Goal: Information Seeking & Learning: Learn about a topic

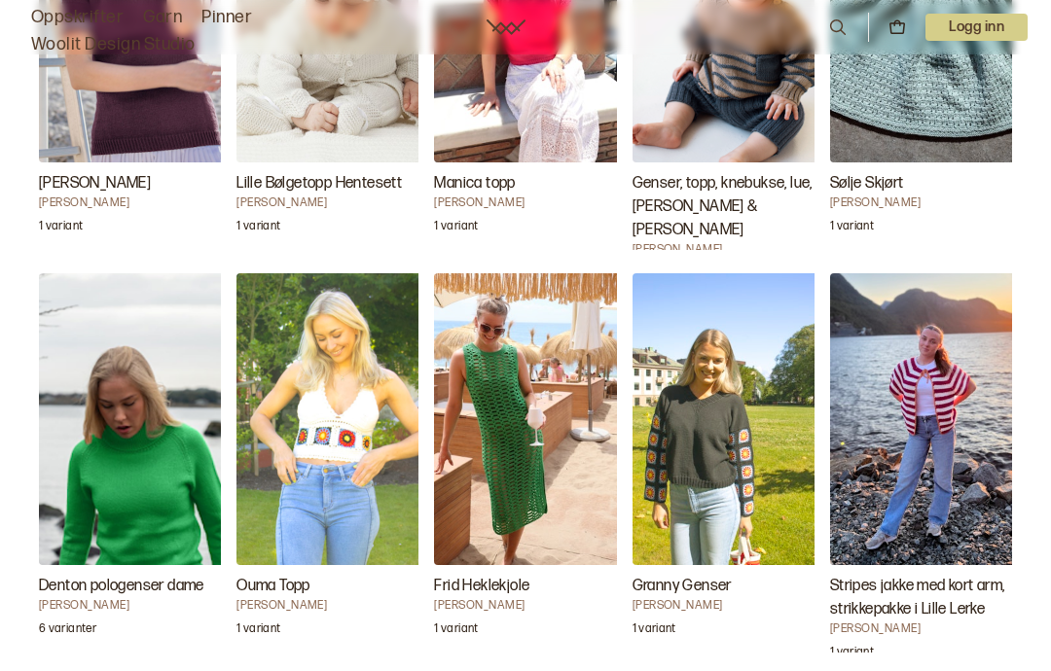
scroll to position [3405, 0]
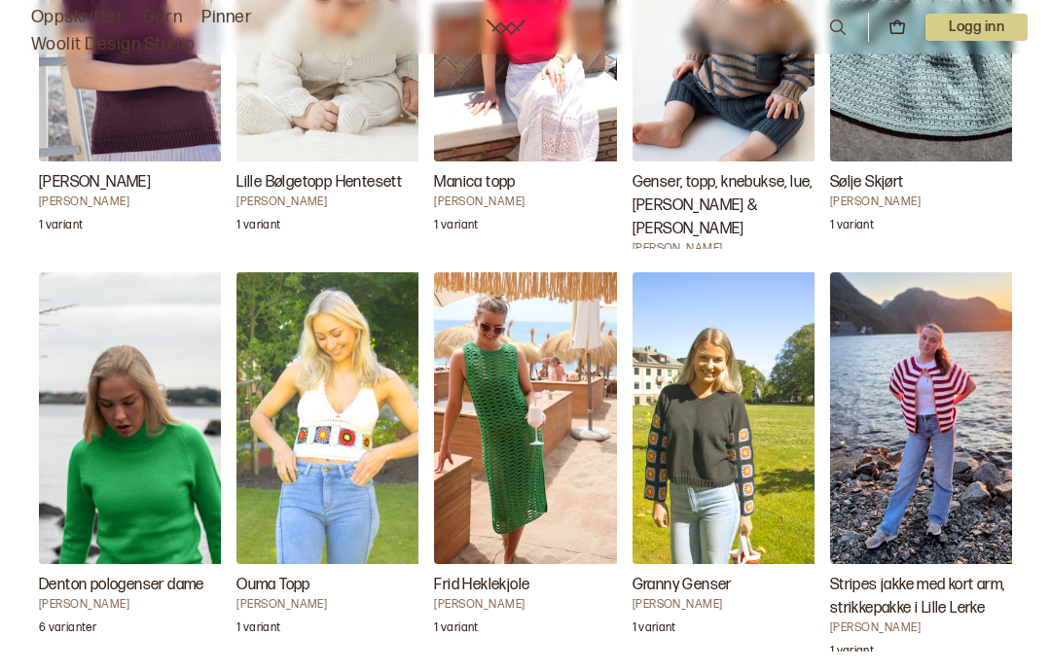
click at [125, 574] on h3 "Denton pologenser dame" at bounding box center [136, 585] width 195 height 23
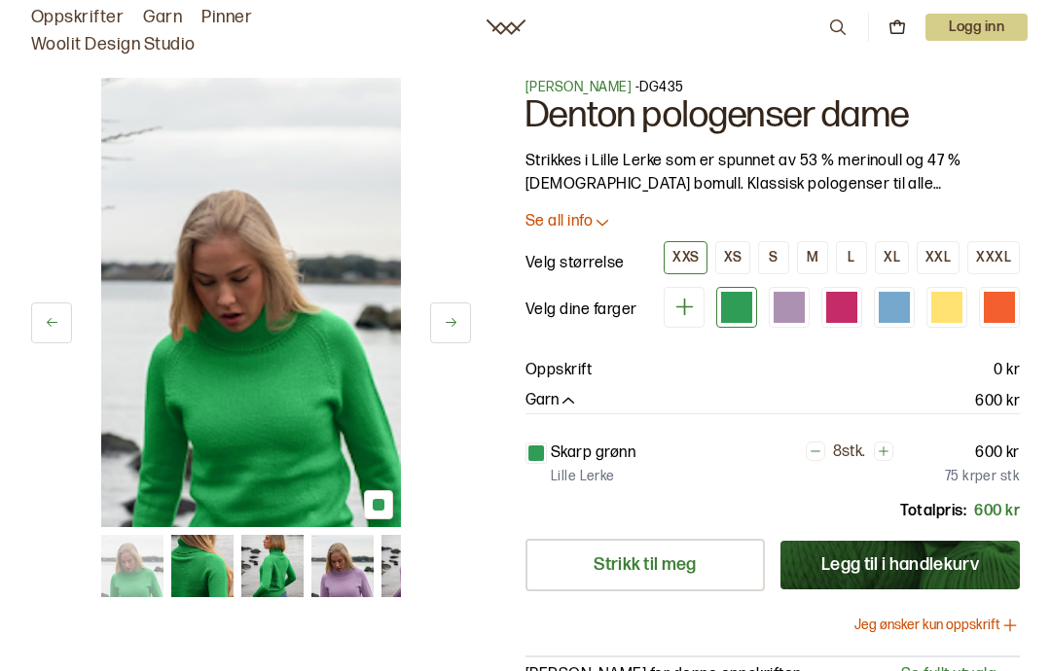
click at [853, 262] on div "L" at bounding box center [850, 258] width 7 height 18
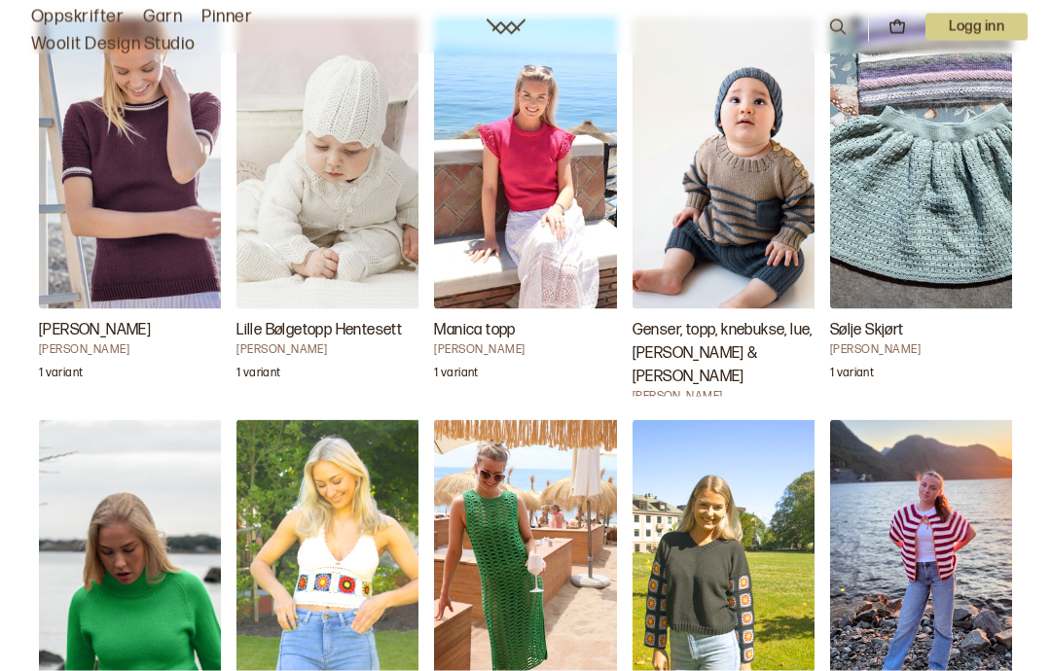
scroll to position [3259, 0]
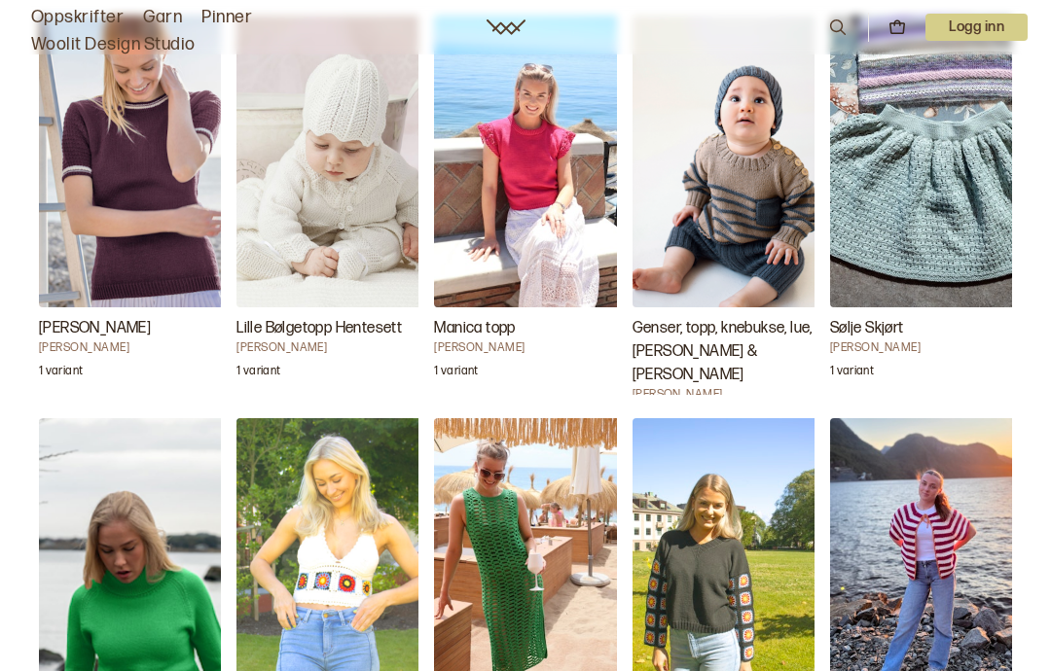
click at [947, 486] on img "Stripes jakke med kort arm, strikkepakke i Lille Lerke" at bounding box center [927, 564] width 195 height 292
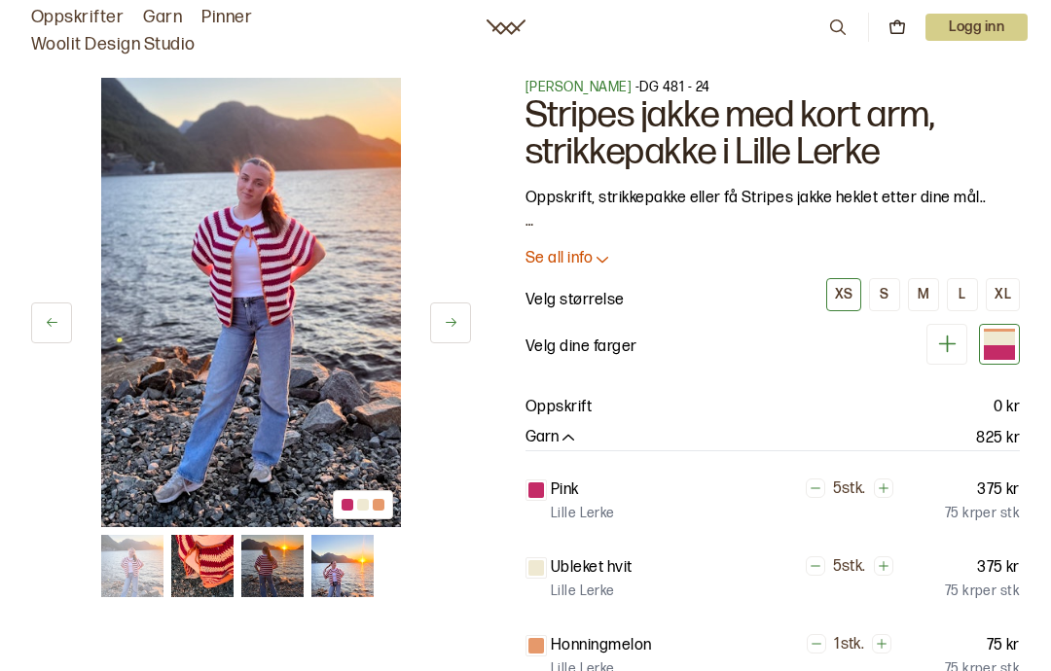
click at [967, 287] on button "L" at bounding box center [962, 294] width 31 height 33
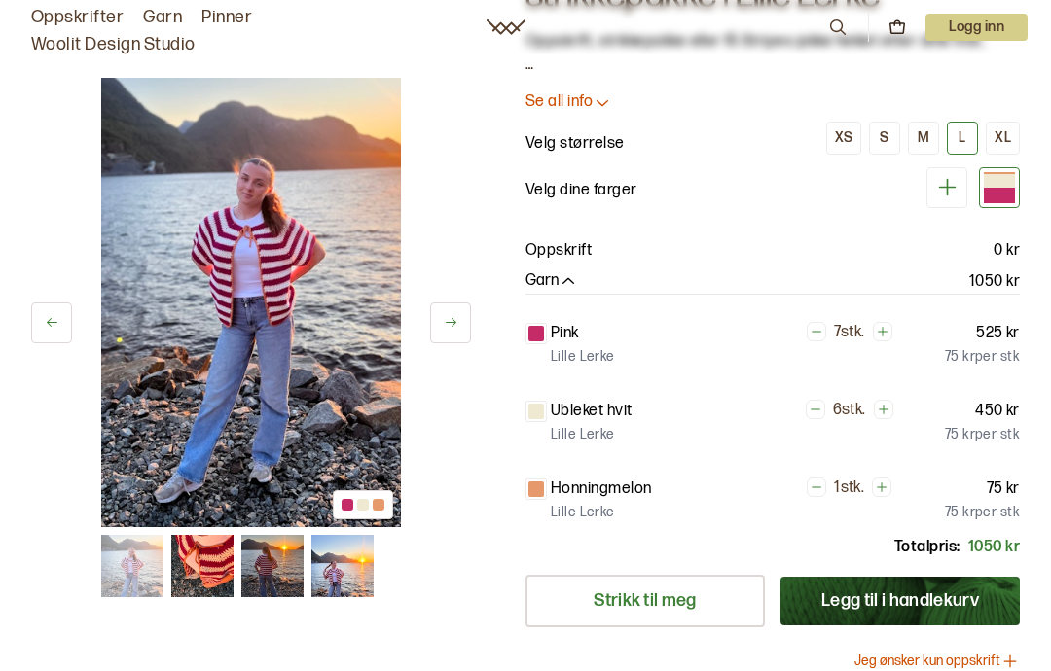
scroll to position [152, 0]
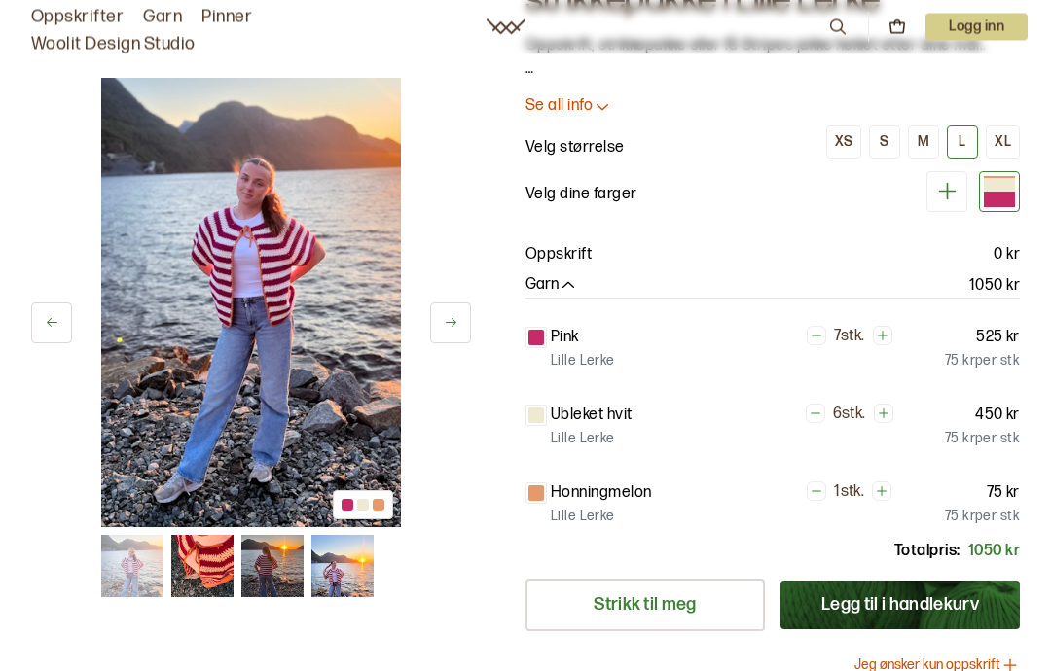
click at [569, 259] on p "Oppskrift" at bounding box center [558, 255] width 66 height 23
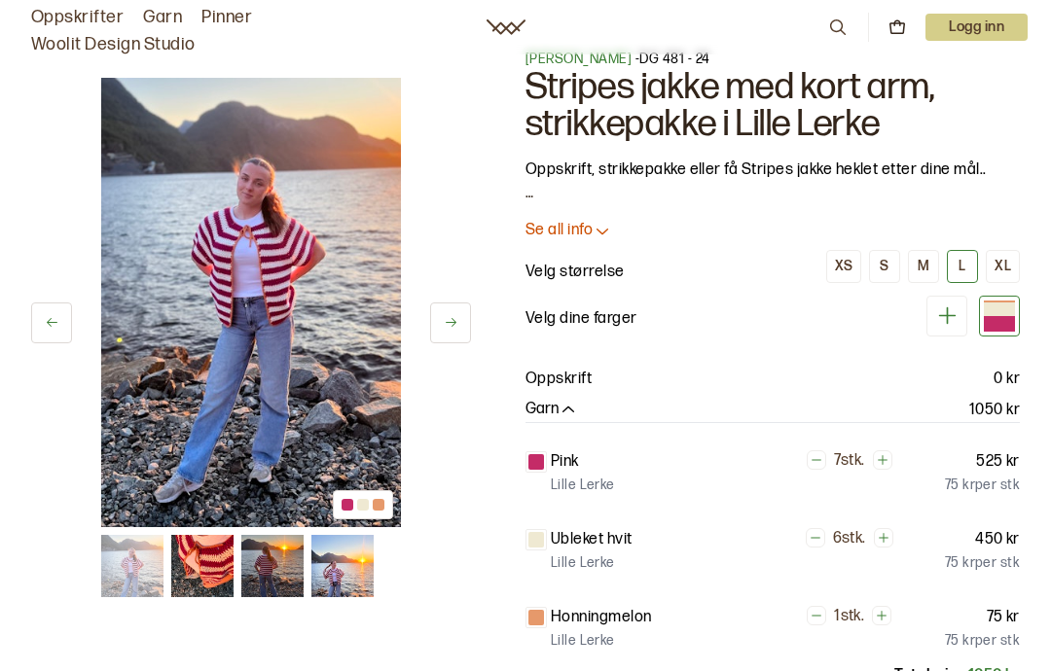
scroll to position [0, 0]
